Goal: Task Accomplishment & Management: Complete application form

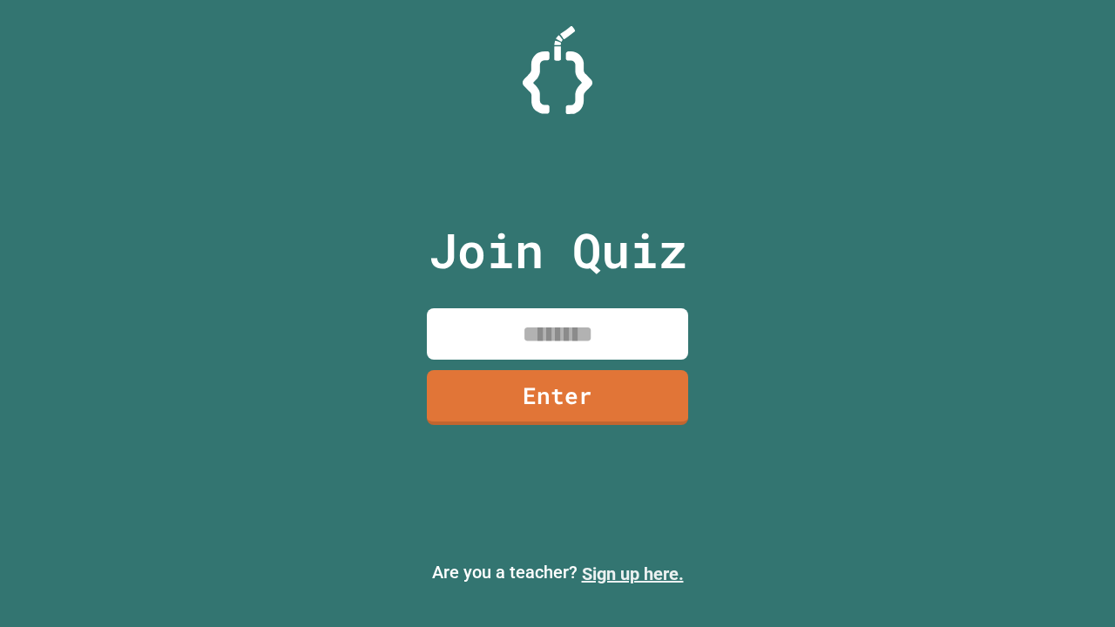
click at [633, 574] on link "Sign up here." at bounding box center [633, 574] width 102 height 21
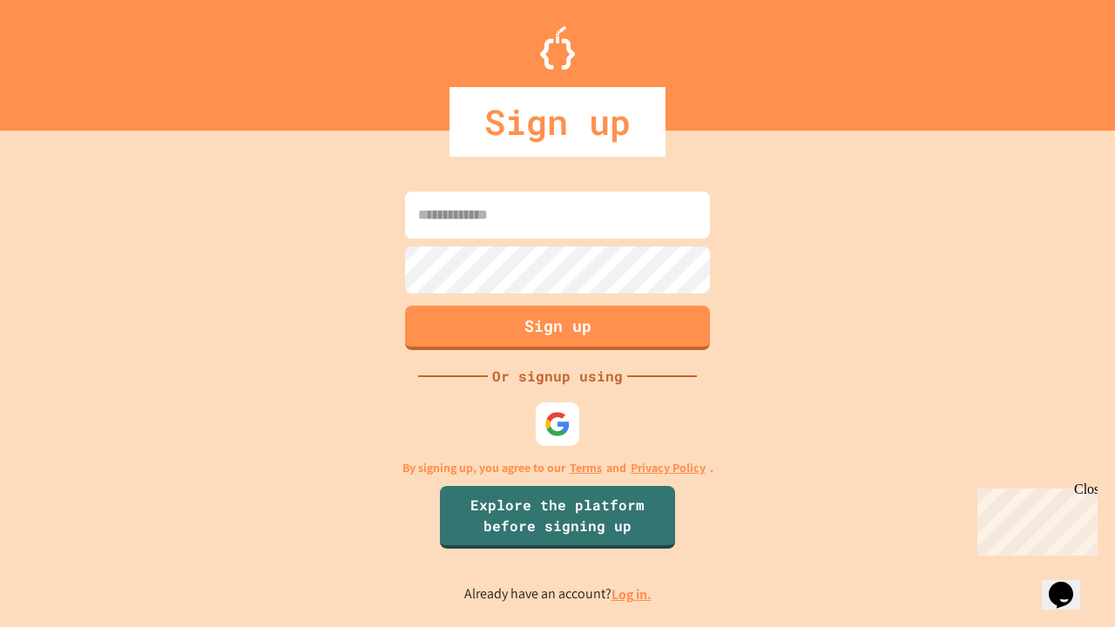
click at [633, 594] on link "Log in." at bounding box center [632, 595] width 40 height 18
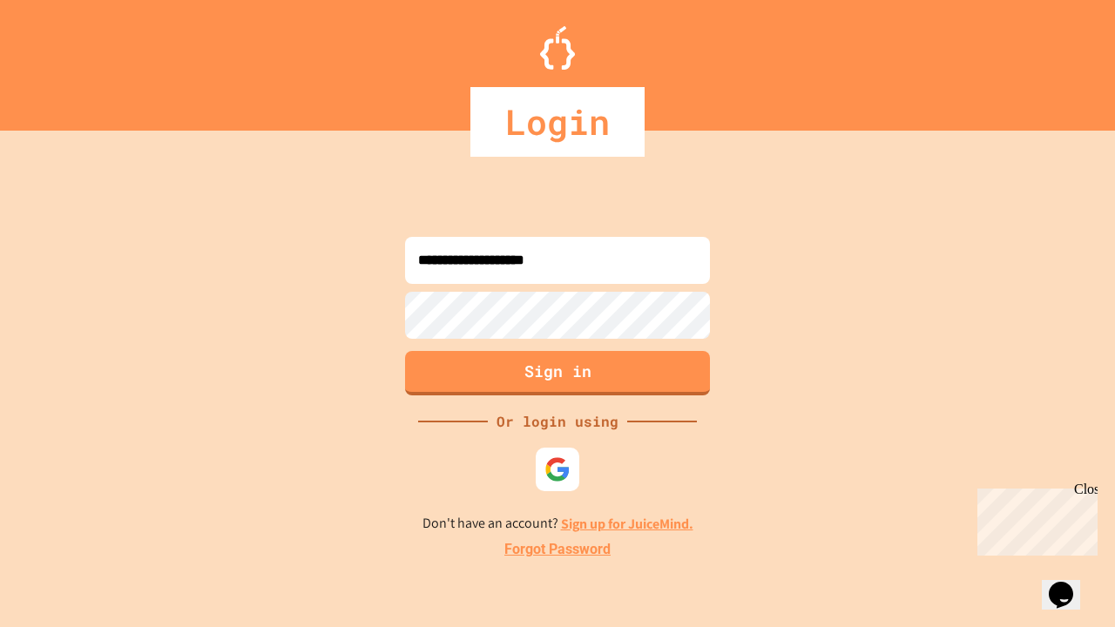
type input "**********"
